Goal: Information Seeking & Learning: Check status

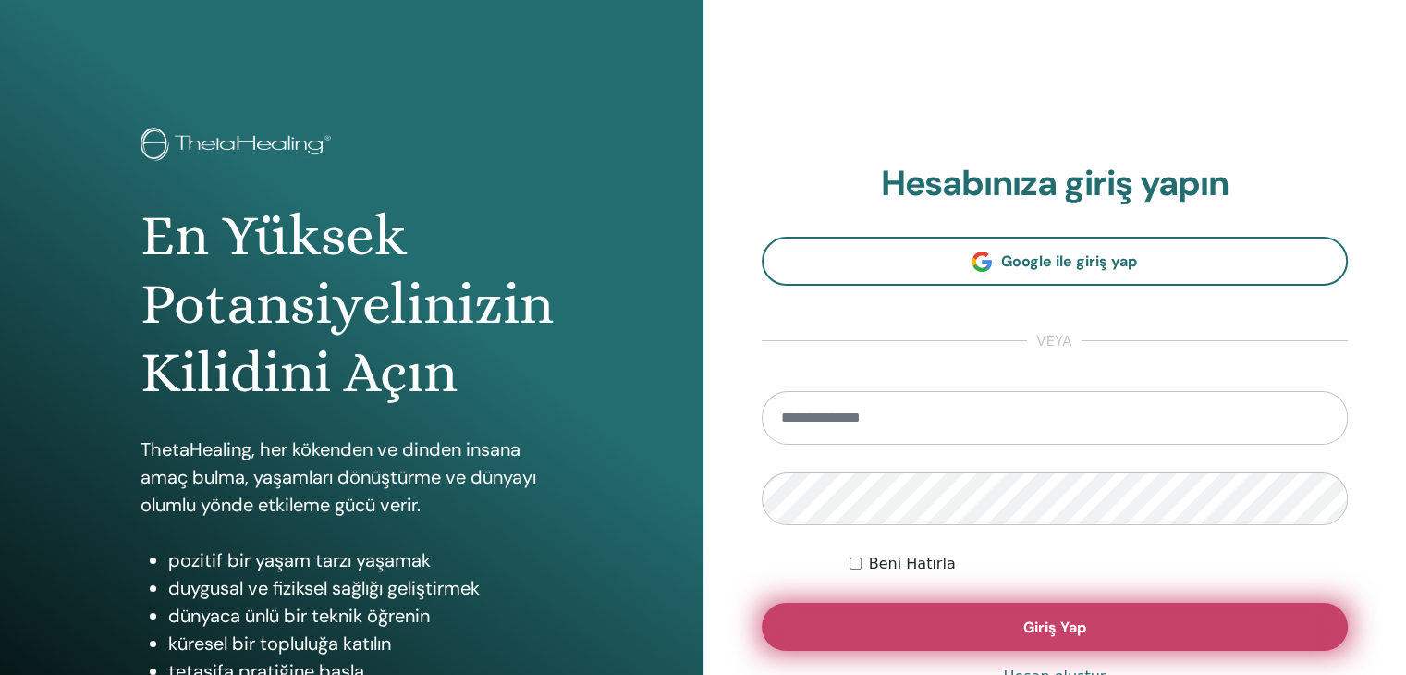
type input "**********"
click at [1031, 630] on span "Giriş Yap" at bounding box center [1054, 626] width 63 height 19
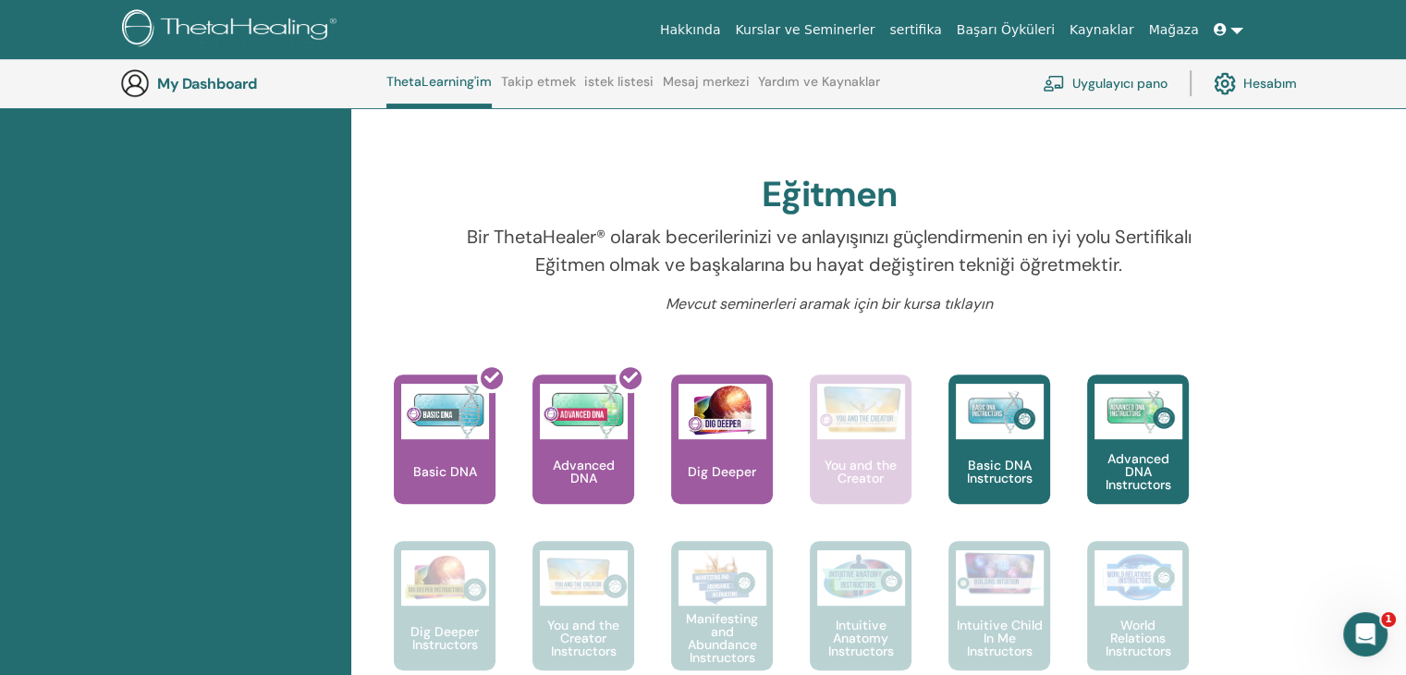
scroll to position [510, 0]
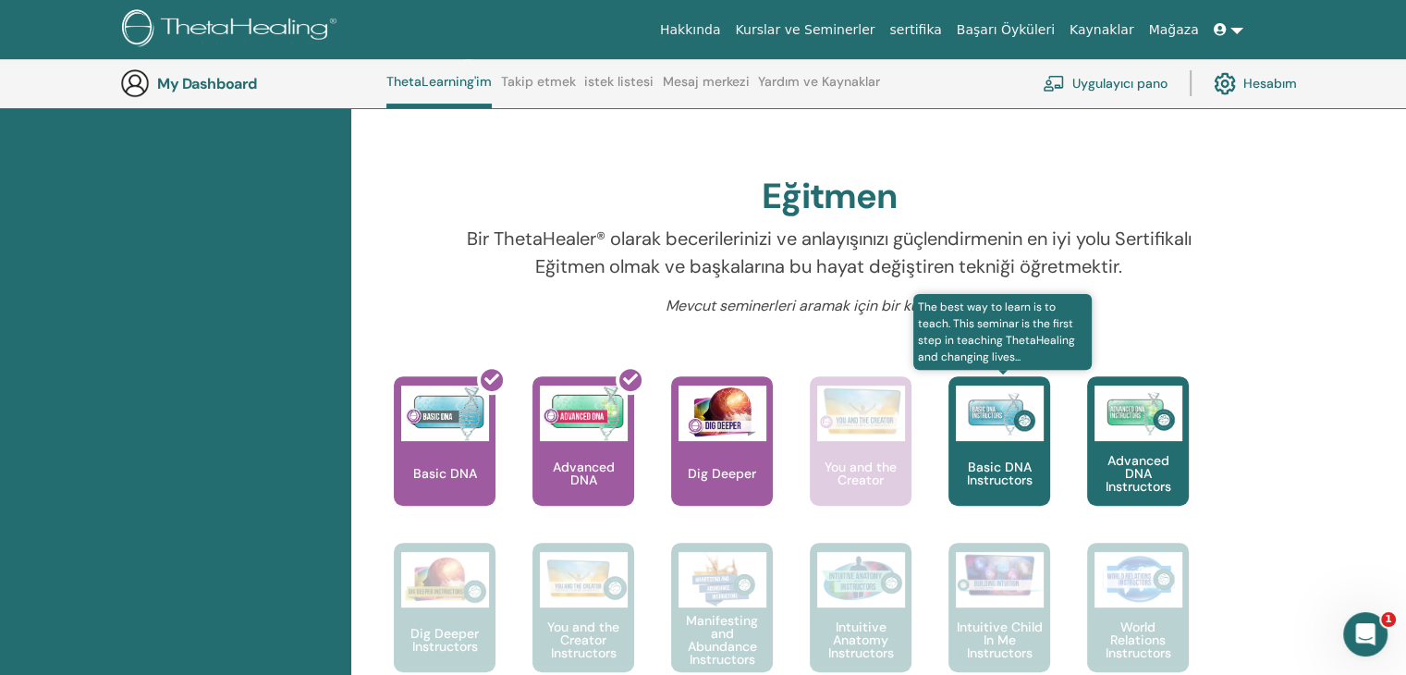
click at [1001, 467] on p "Basic DNA Instructors" at bounding box center [999, 473] width 102 height 26
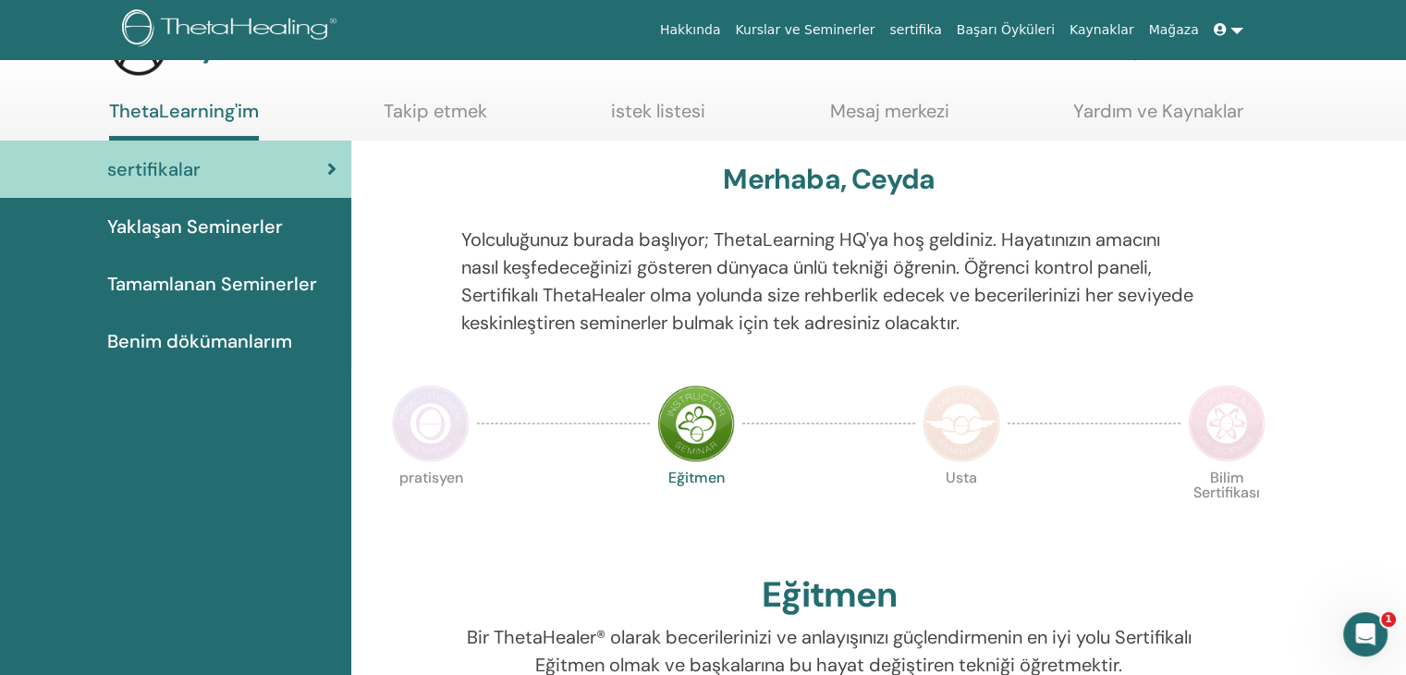
scroll to position [92, 0]
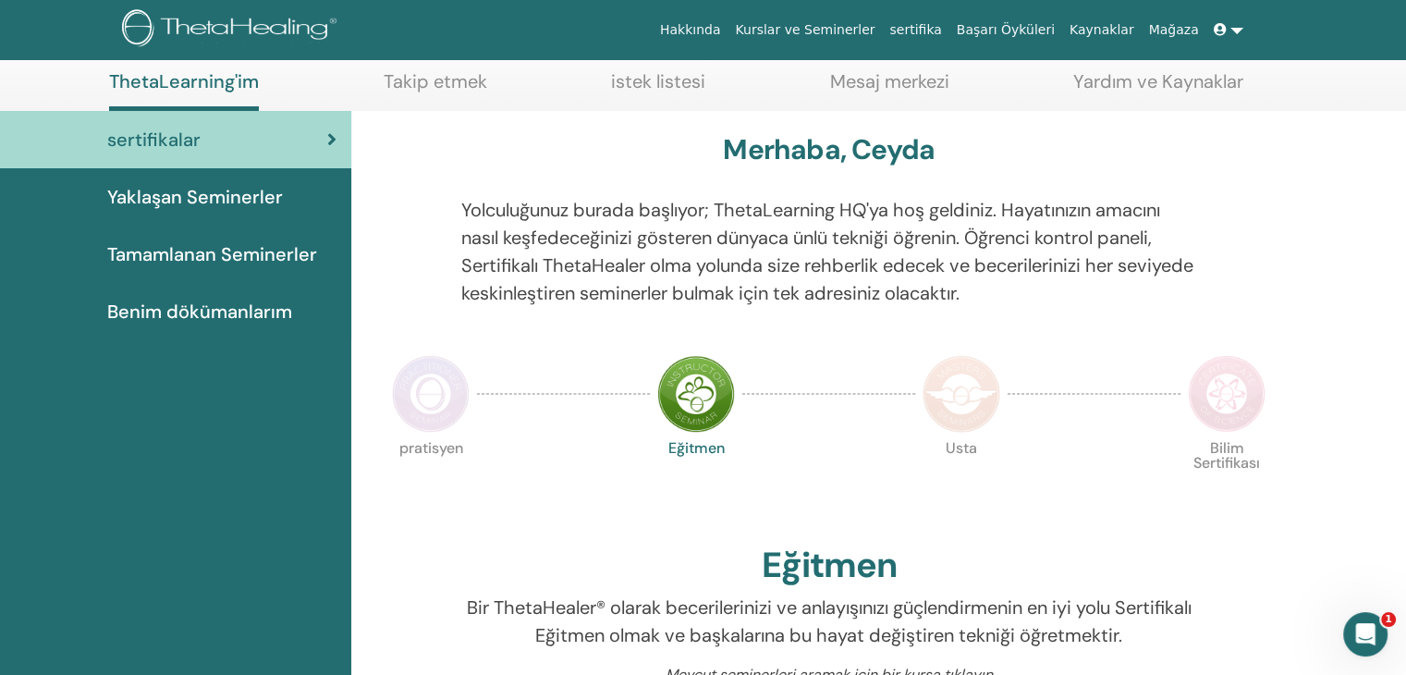
click at [685, 387] on img at bounding box center [696, 394] width 78 height 78
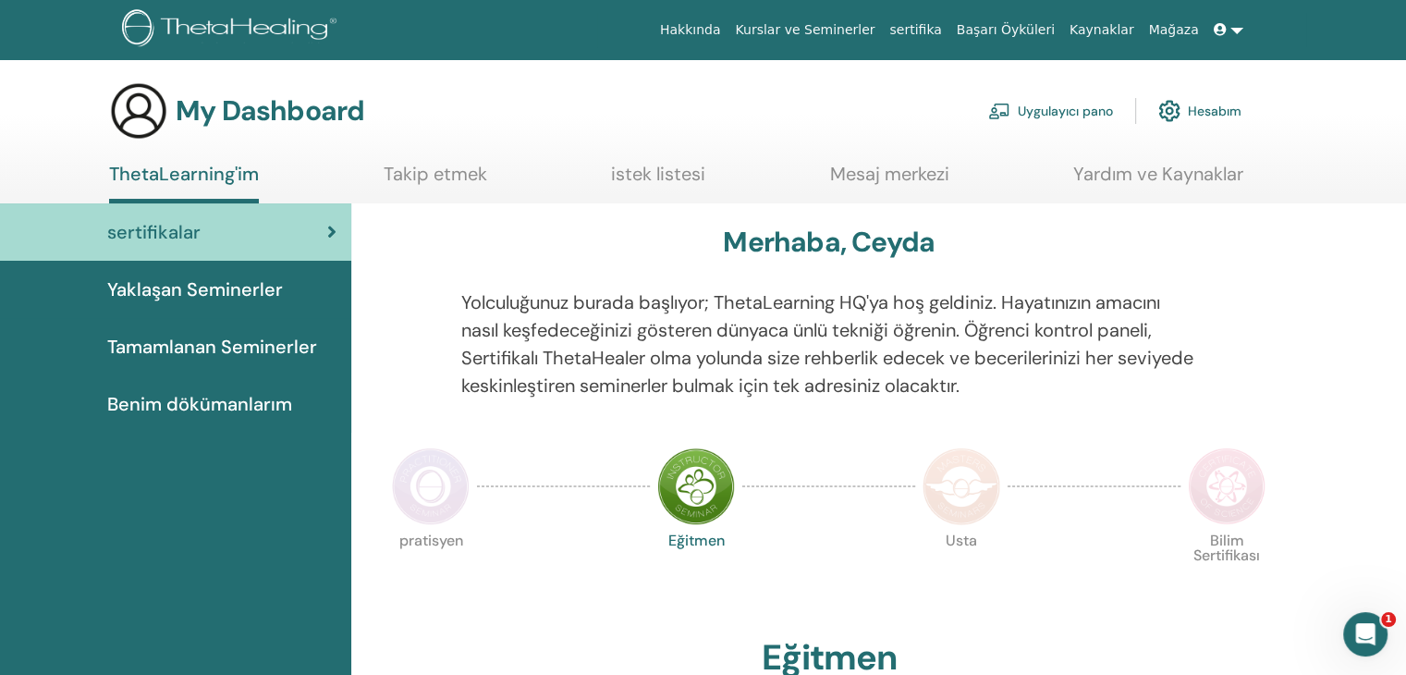
click at [275, 341] on span "Tamamlanan Seminerler" at bounding box center [212, 347] width 210 height 28
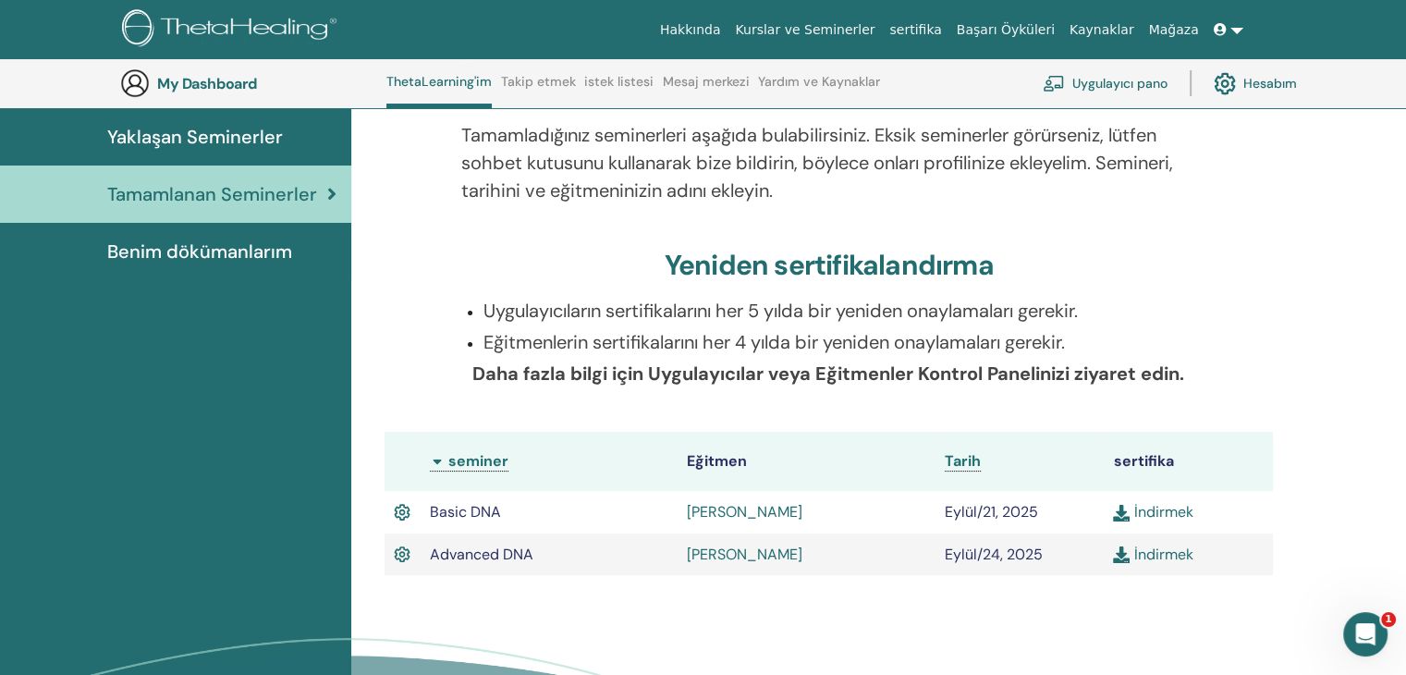
scroll to position [233, 0]
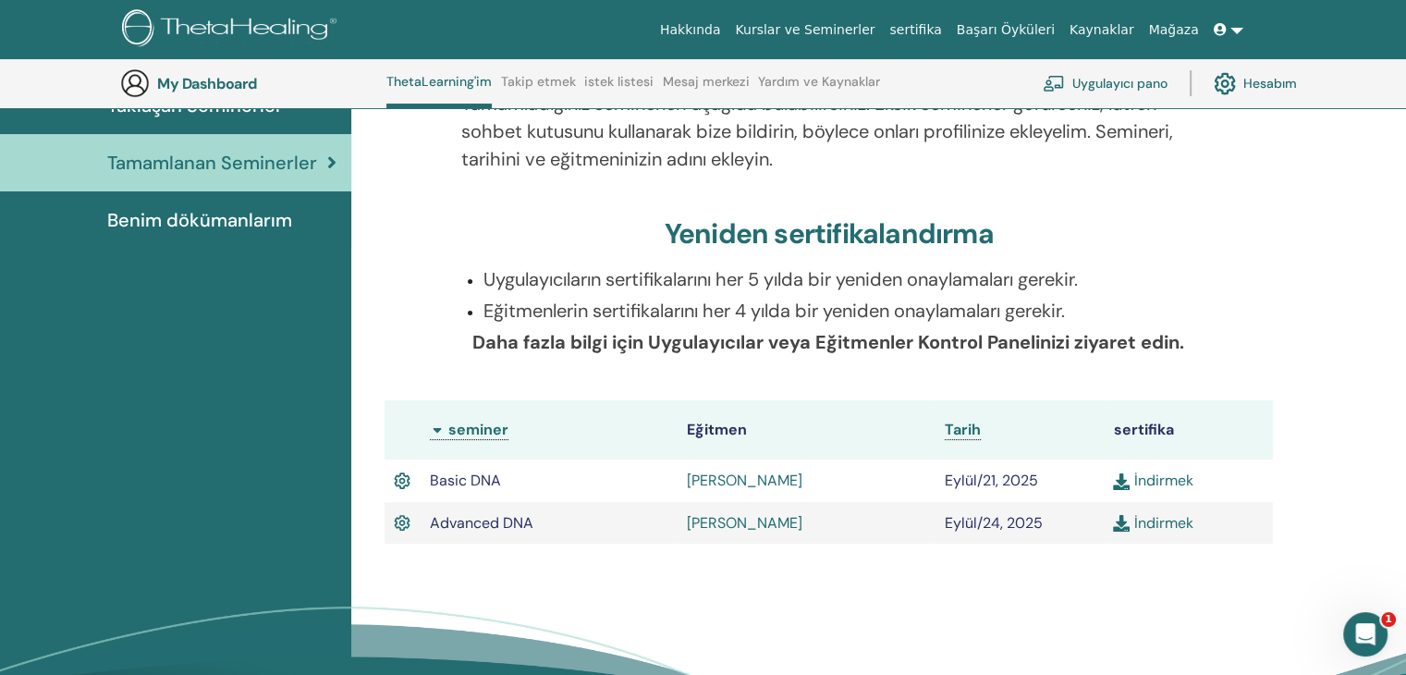
click at [1146, 531] on link "İndirmek" at bounding box center [1152, 522] width 79 height 19
